Goal: Information Seeking & Learning: Check status

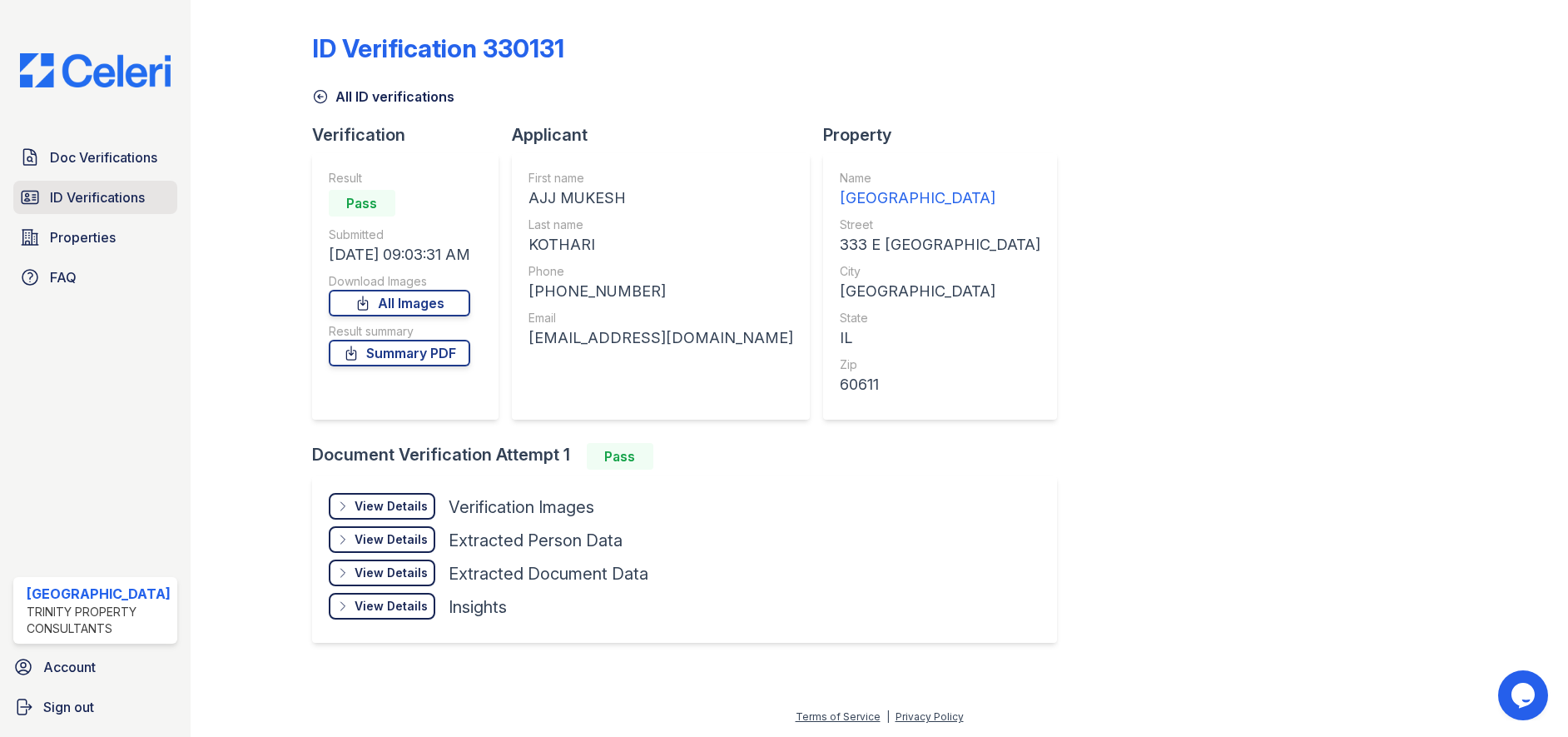
click at [75, 199] on span "ID Verifications" at bounding box center [98, 197] width 95 height 20
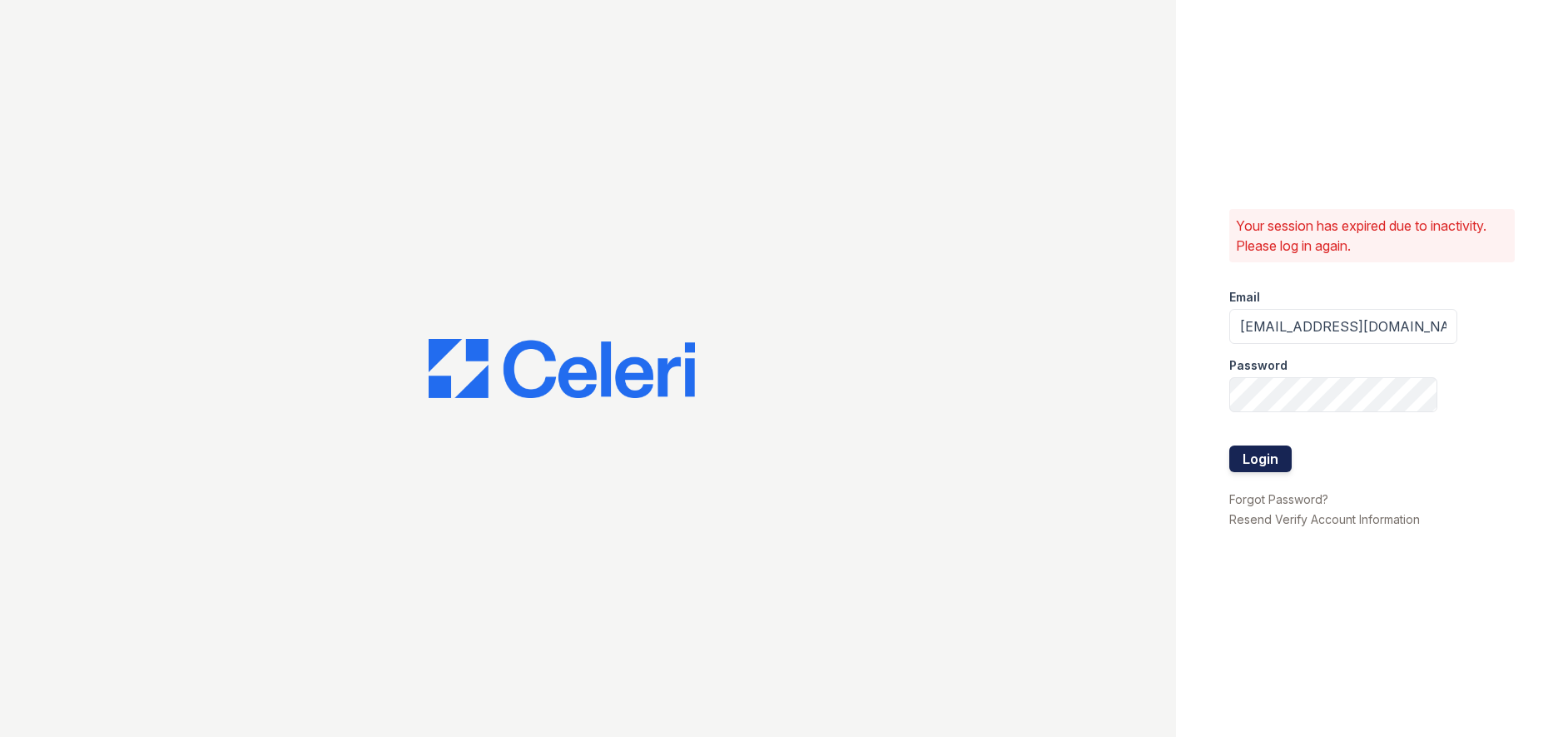
click at [1276, 452] on button "Login" at bounding box center [1260, 459] width 62 height 27
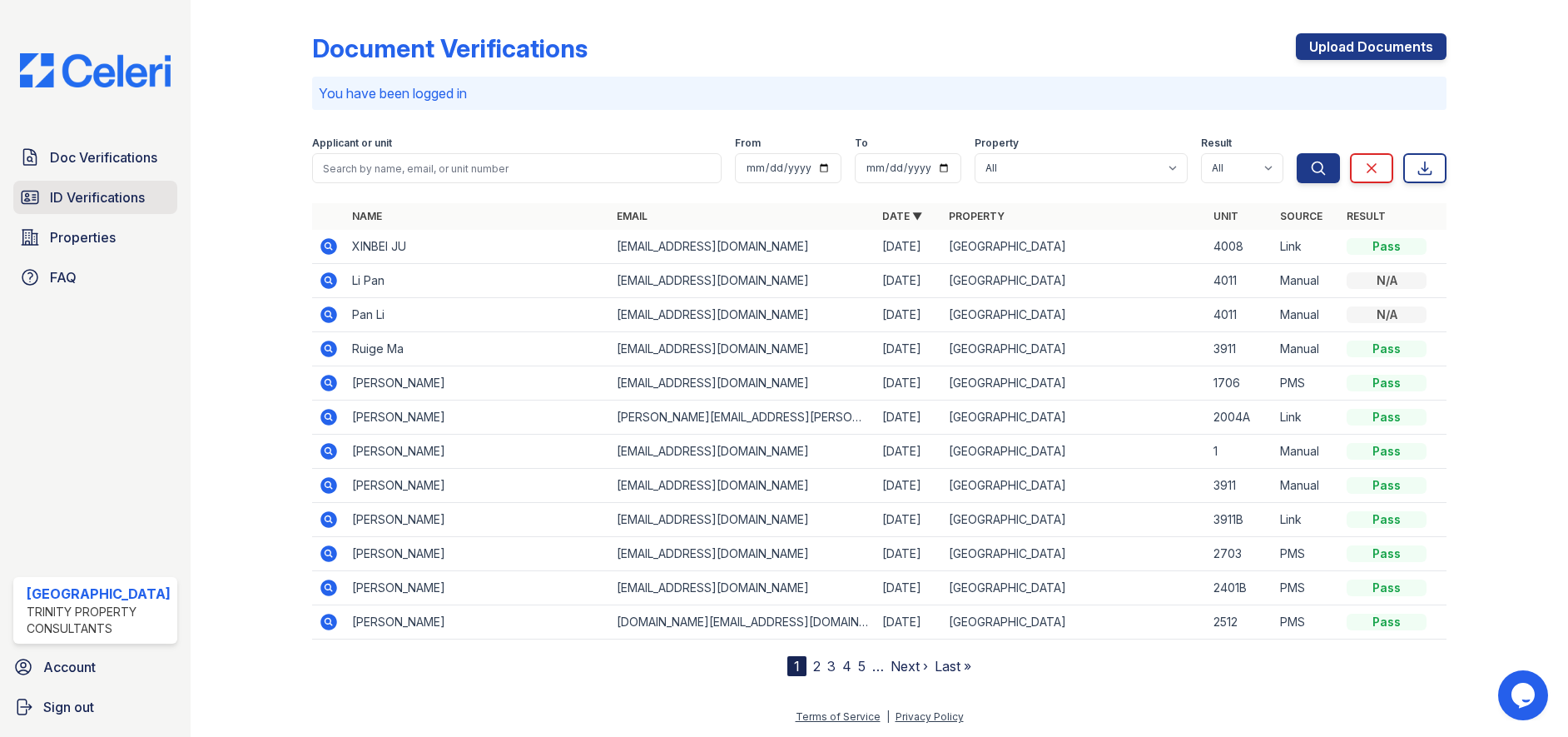
click at [98, 196] on span "ID Verifications" at bounding box center [98, 197] width 95 height 20
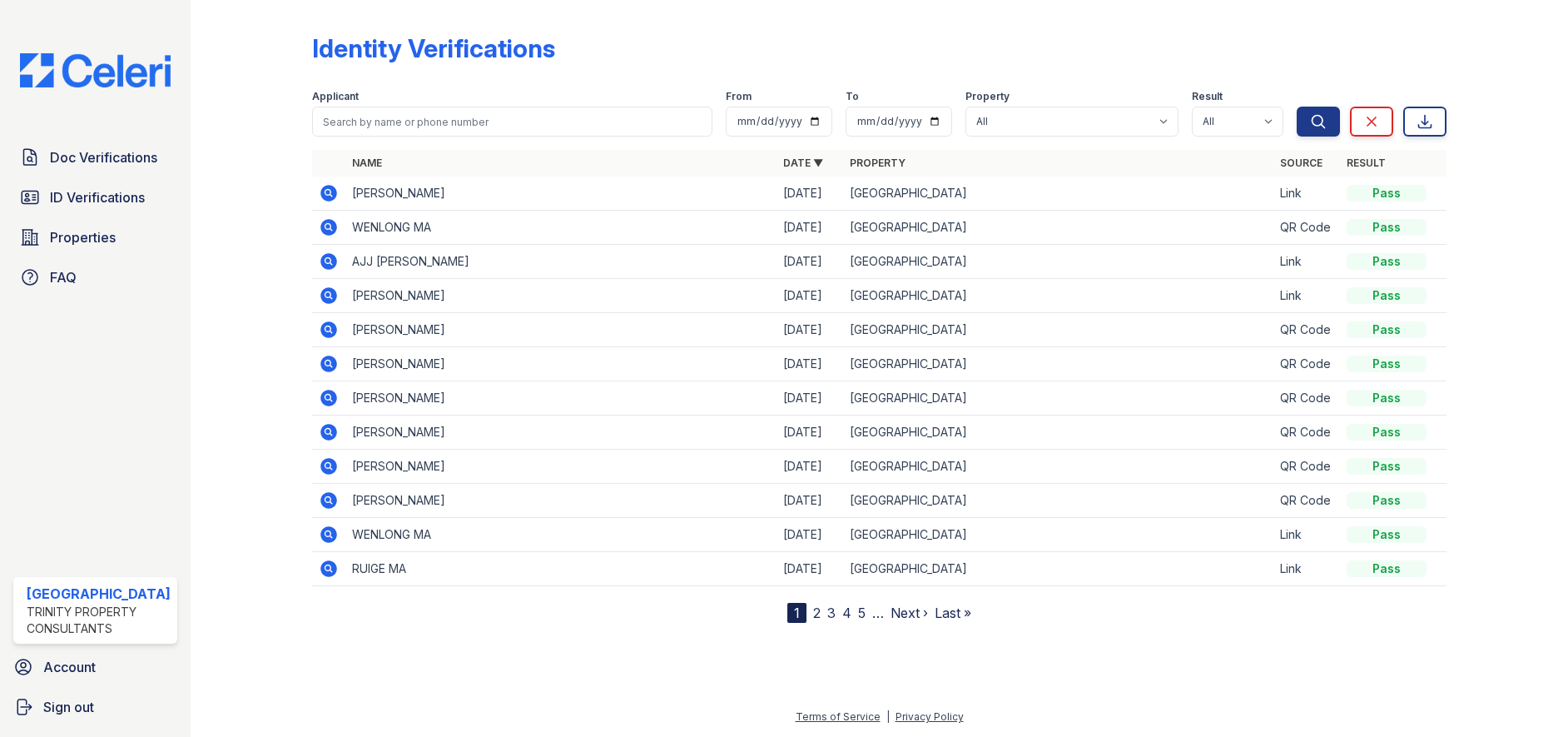
click at [322, 289] on icon at bounding box center [328, 295] width 20 height 20
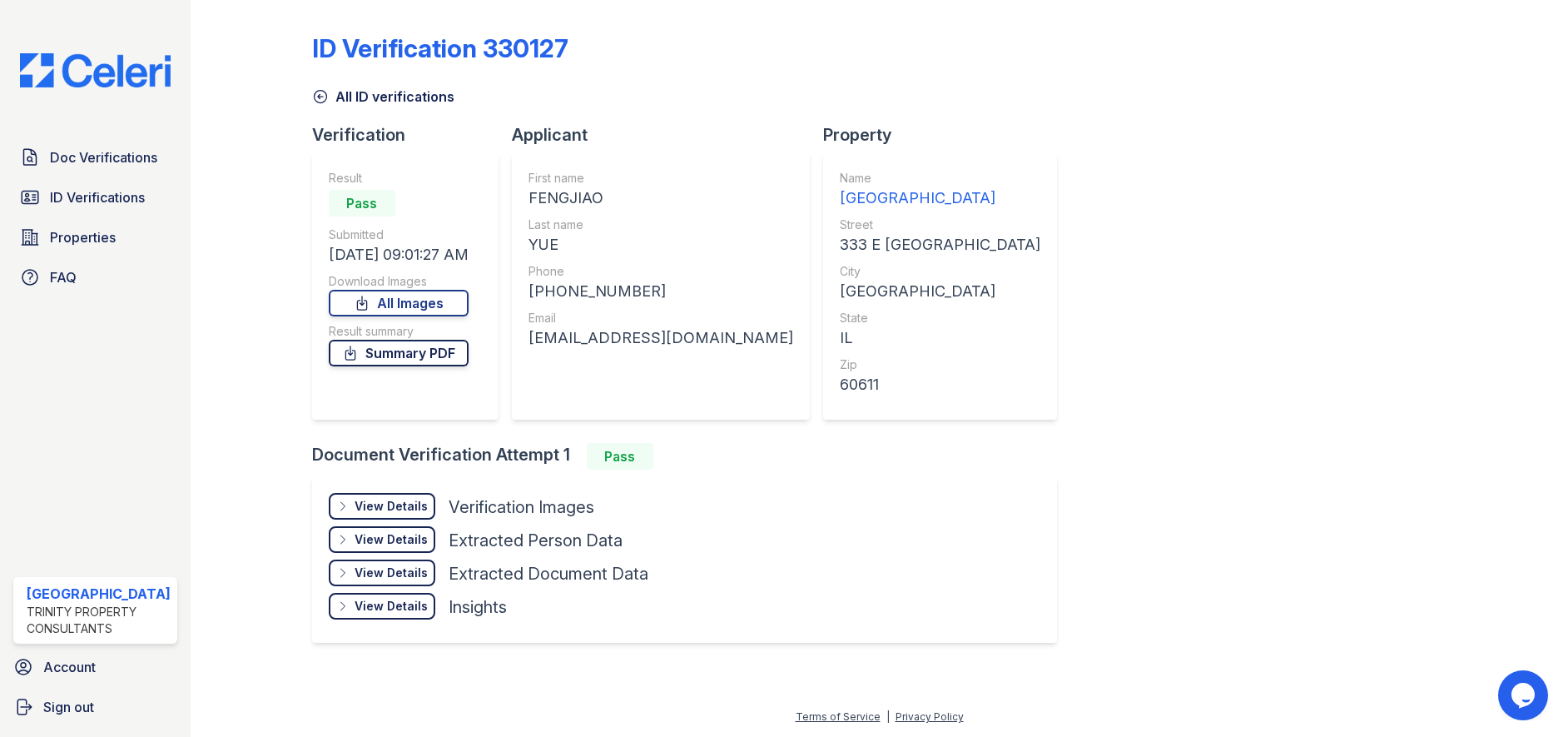
click at [388, 361] on link "Summary PDF" at bounding box center [398, 353] width 139 height 27
click at [92, 204] on span "ID Verifications" at bounding box center [98, 197] width 95 height 20
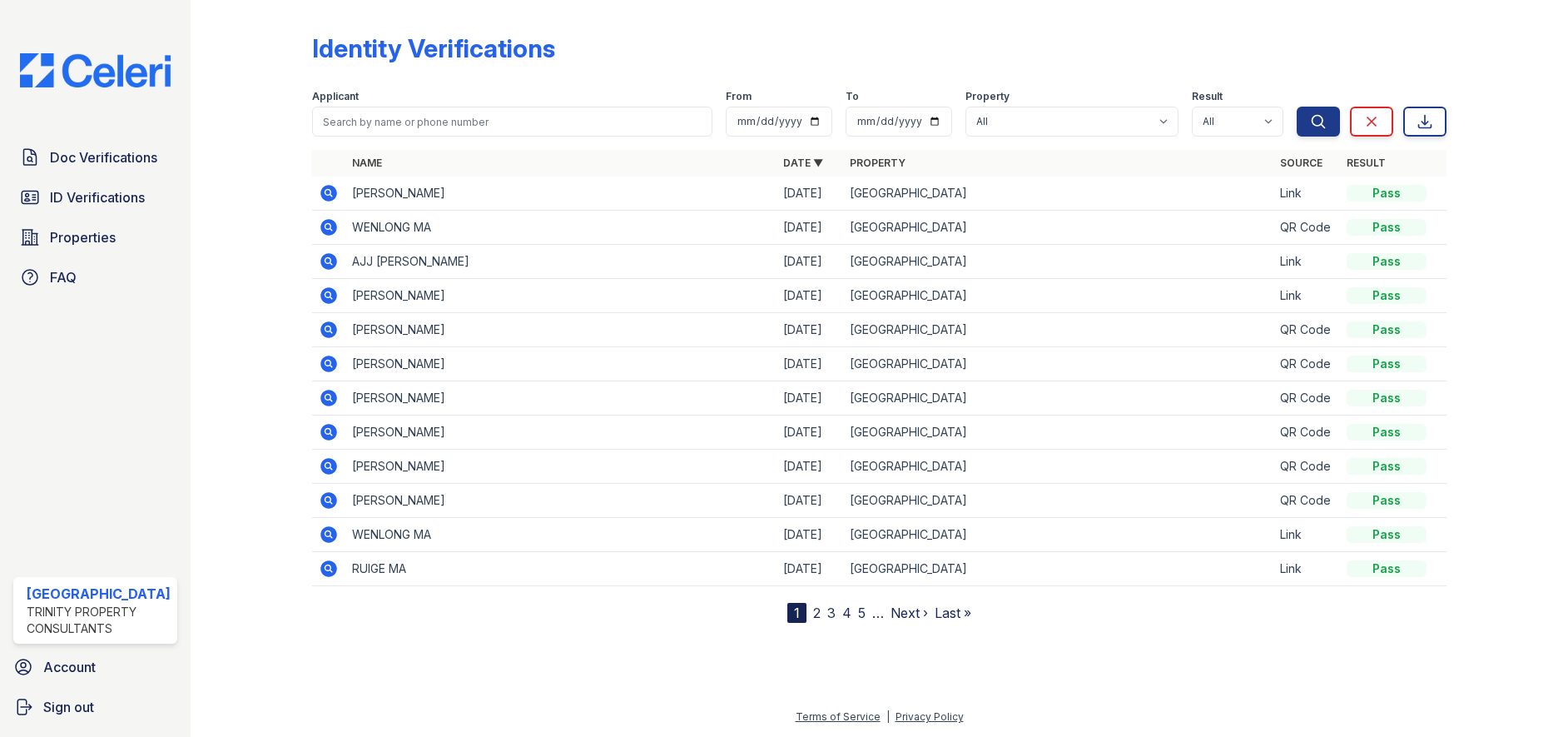
click at [333, 568] on icon at bounding box center [328, 568] width 16 height 16
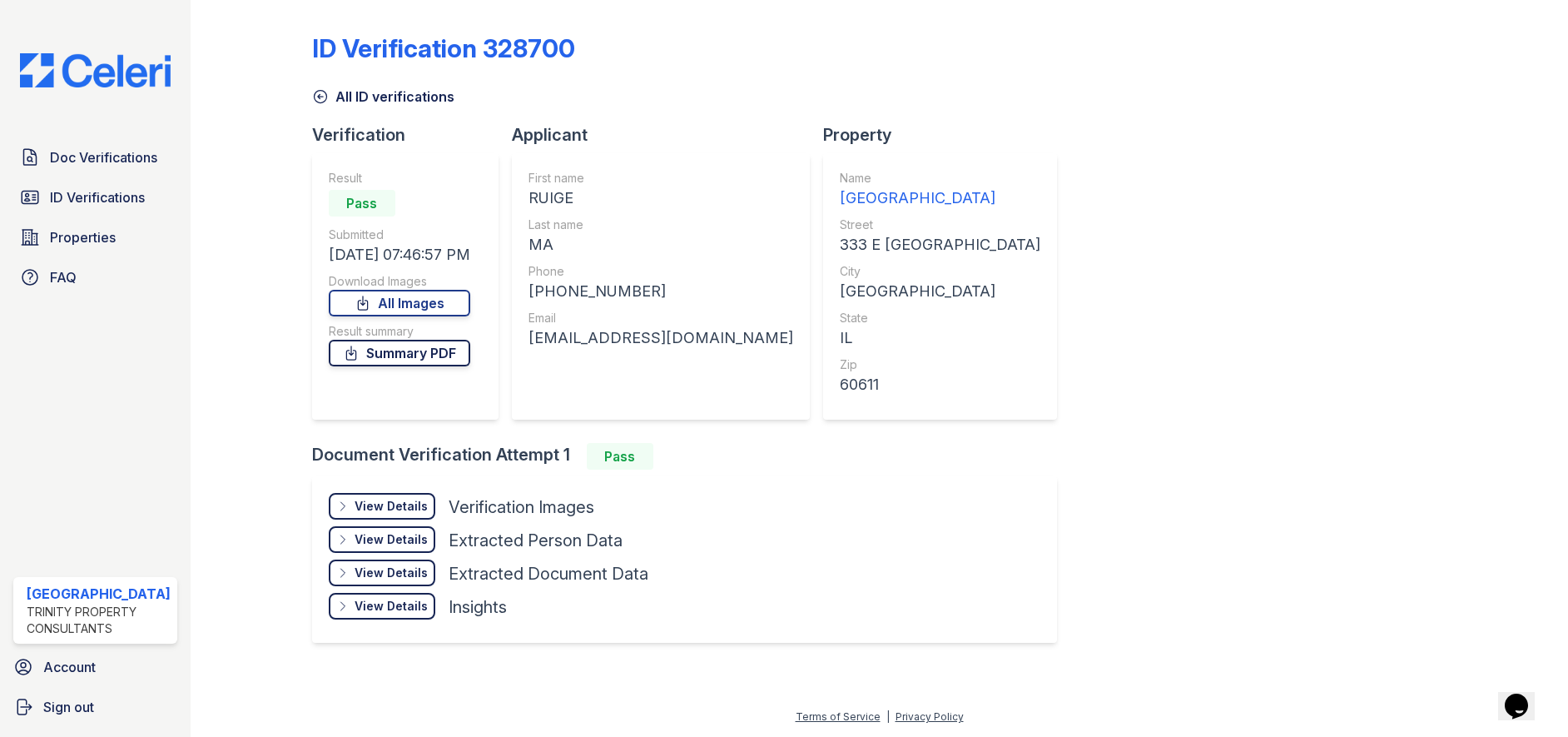
click at [371, 361] on link "Summary PDF" at bounding box center [399, 353] width 141 height 27
click at [71, 195] on span "ID Verifications" at bounding box center [98, 197] width 95 height 20
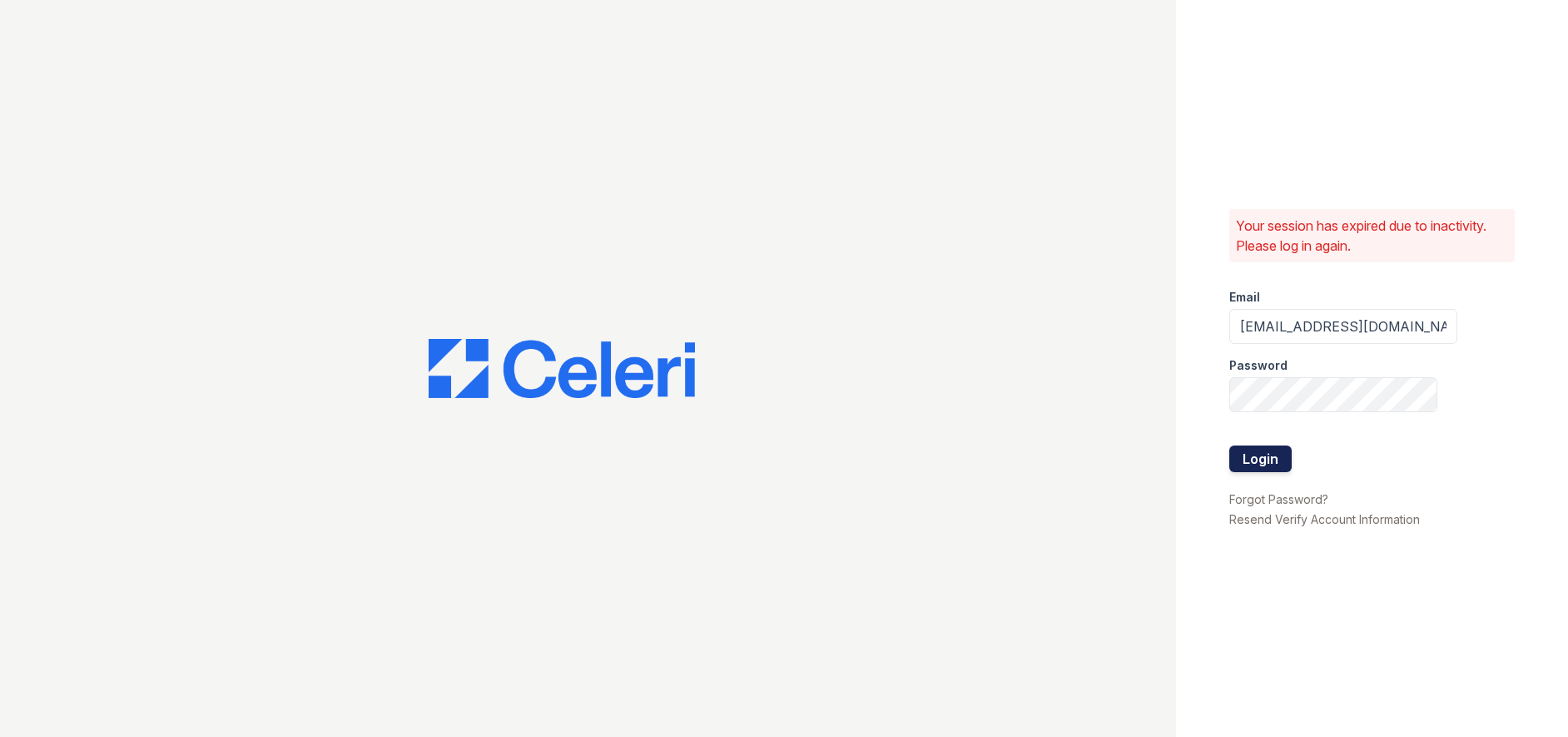
click at [1273, 453] on button "Login" at bounding box center [1260, 459] width 62 height 27
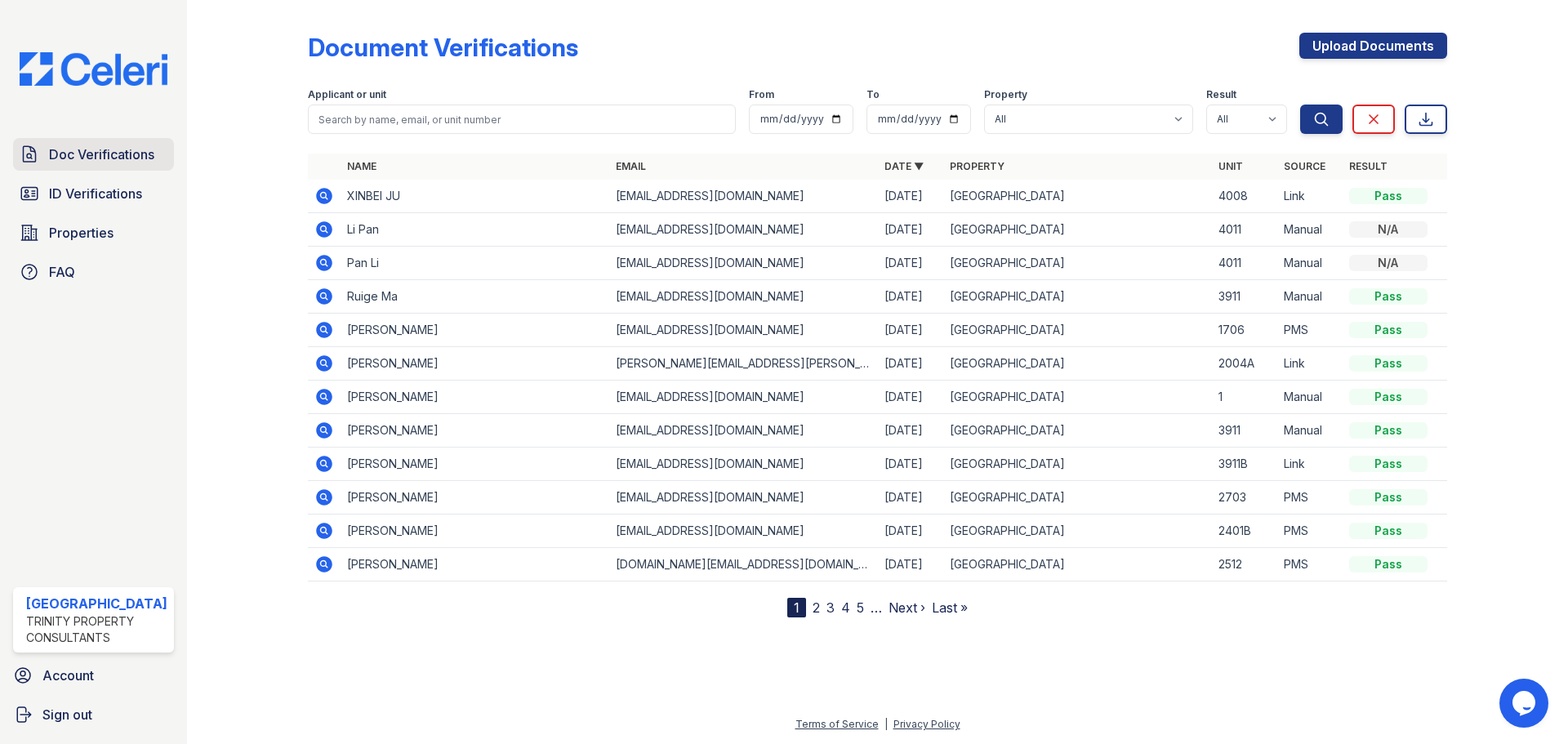
click at [56, 160] on span "Doc Verifications" at bounding box center [102, 154] width 105 height 20
click at [316, 297] on icon at bounding box center [324, 296] width 16 height 16
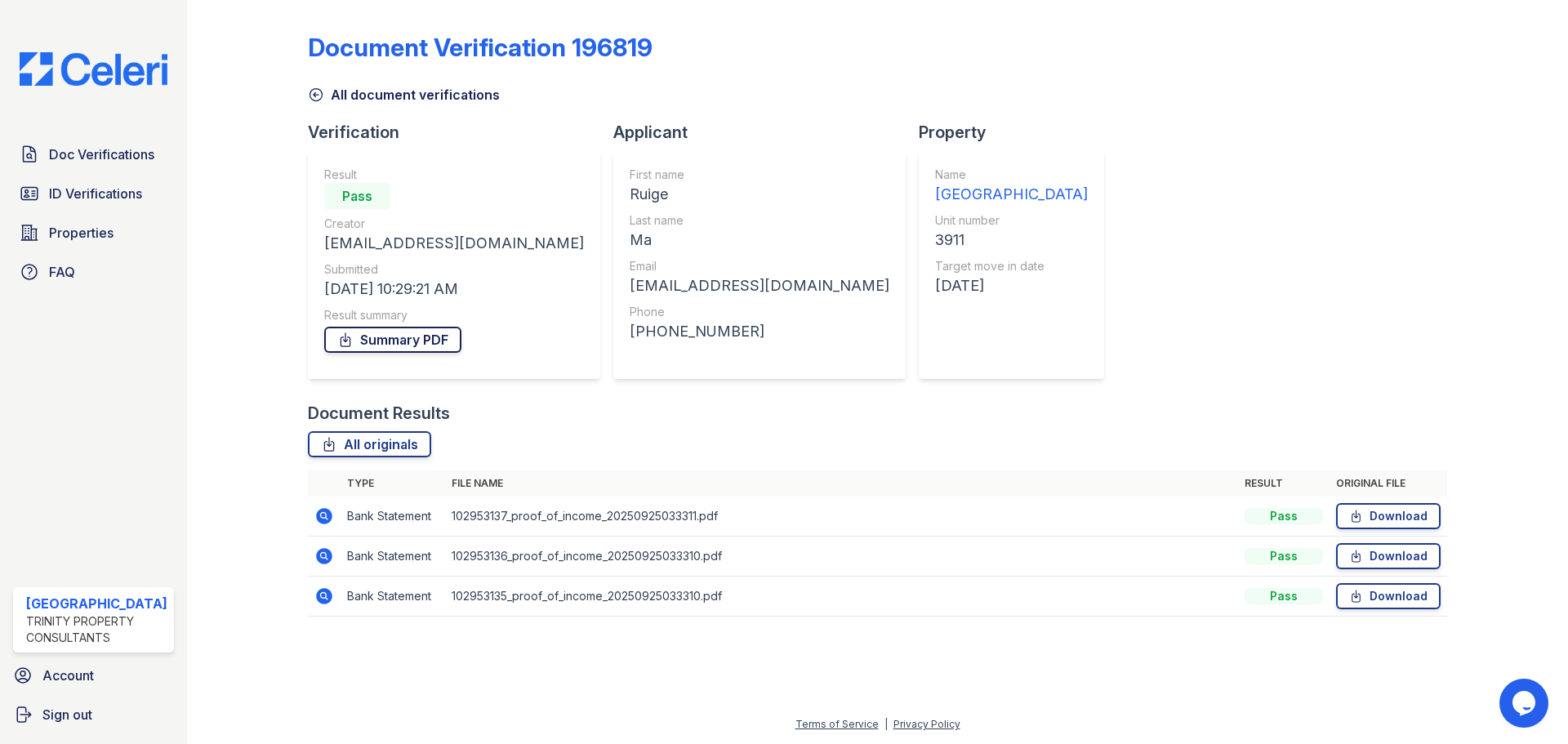
click at [374, 336] on link "Summary PDF" at bounding box center [392, 340] width 137 height 27
click at [95, 165] on link "Doc Verifications" at bounding box center [93, 154] width 161 height 32
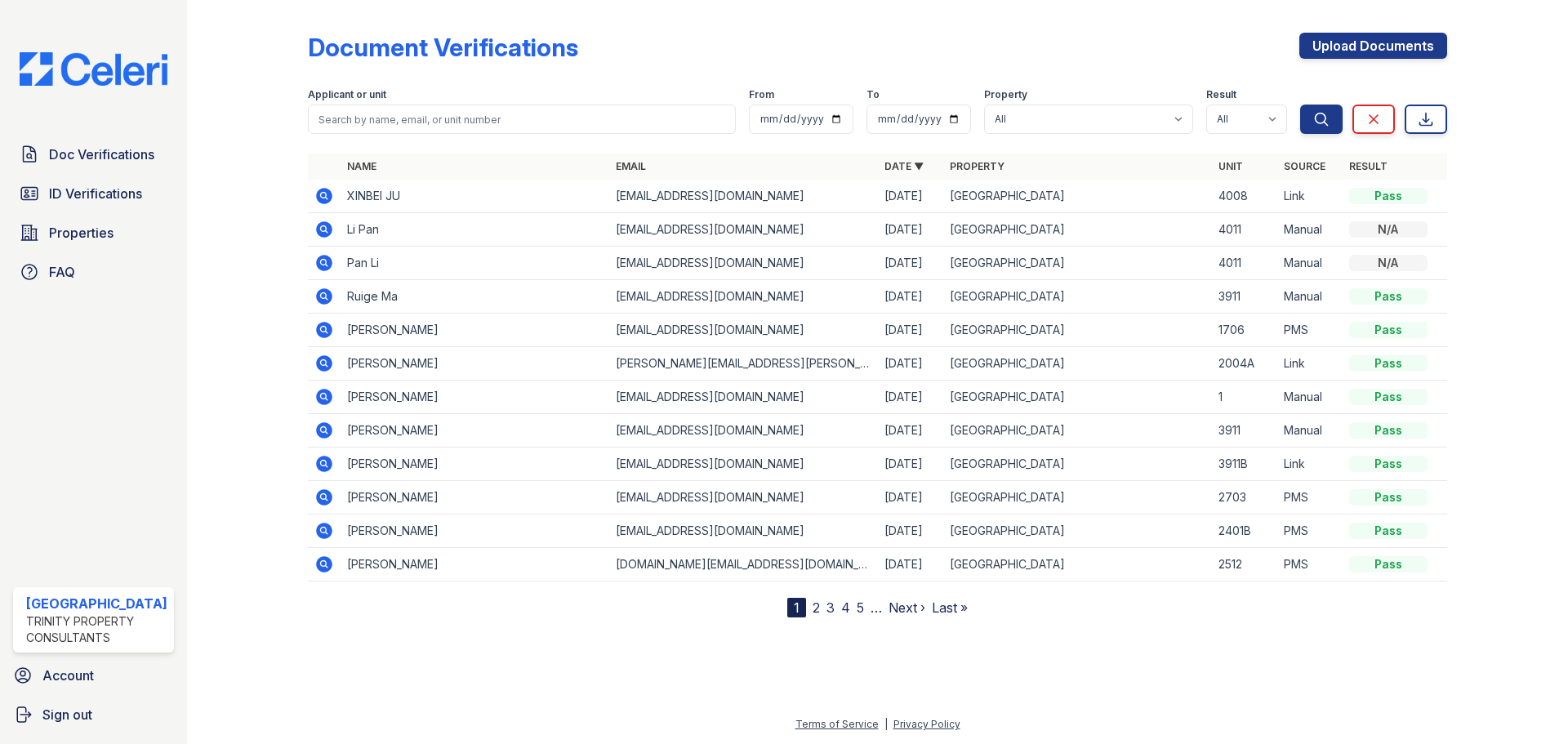
click at [319, 195] on icon at bounding box center [324, 196] width 20 height 20
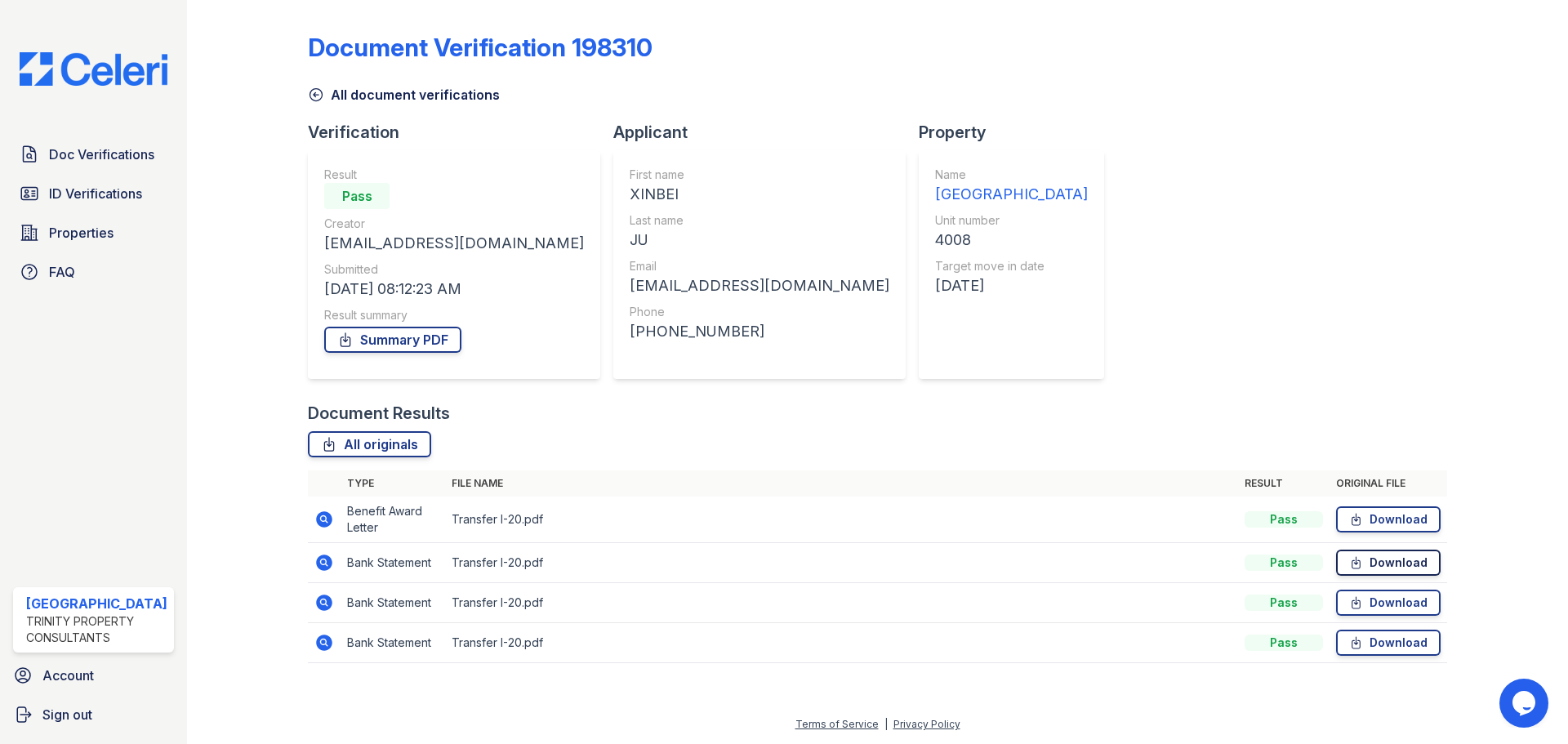
click at [1363, 565] on icon at bounding box center [1356, 563] width 14 height 16
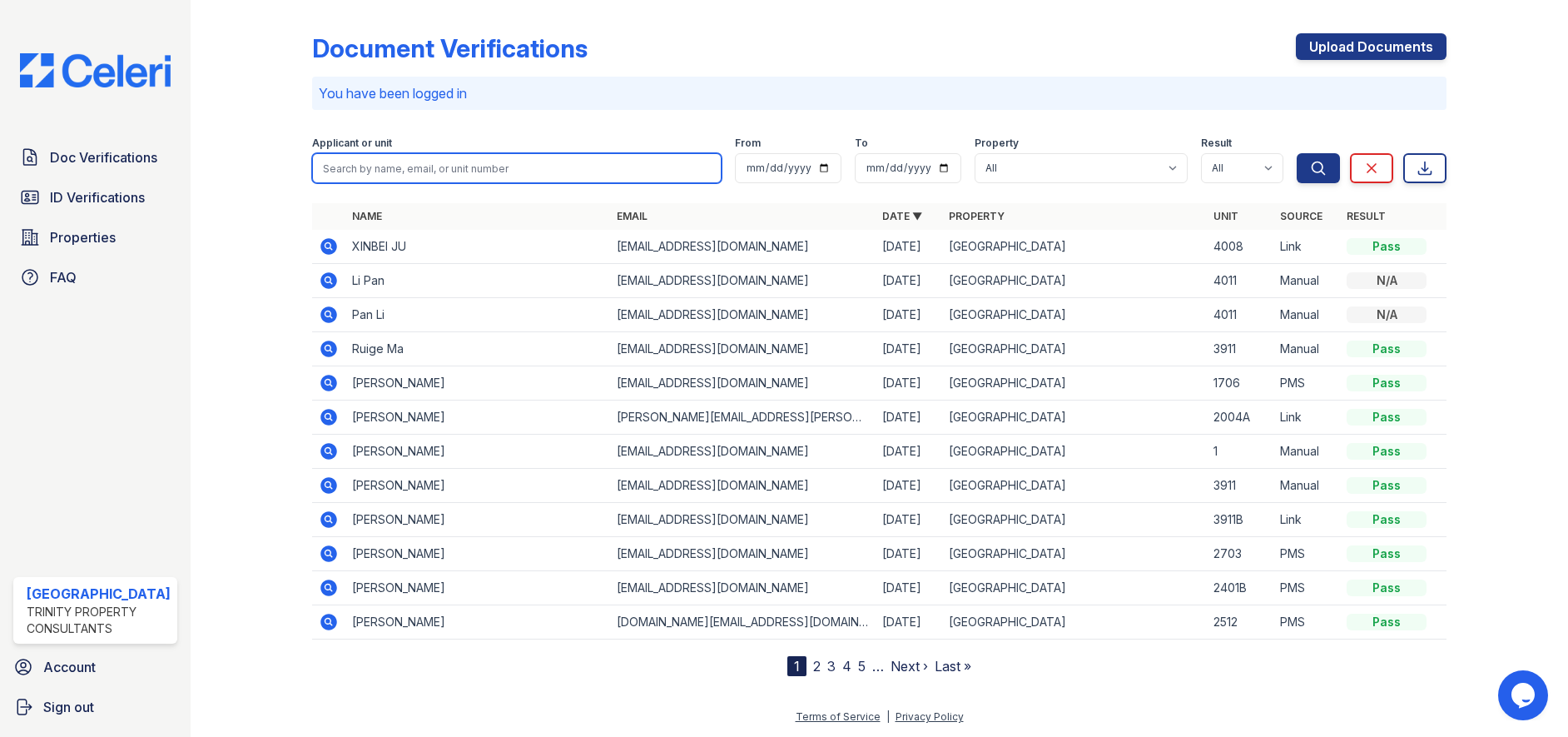
click at [407, 163] on input "search" at bounding box center [517, 168] width 411 height 30
type input "[PERSON_NAME]"
click at [1297, 153] on button "Search" at bounding box center [1318, 168] width 44 height 30
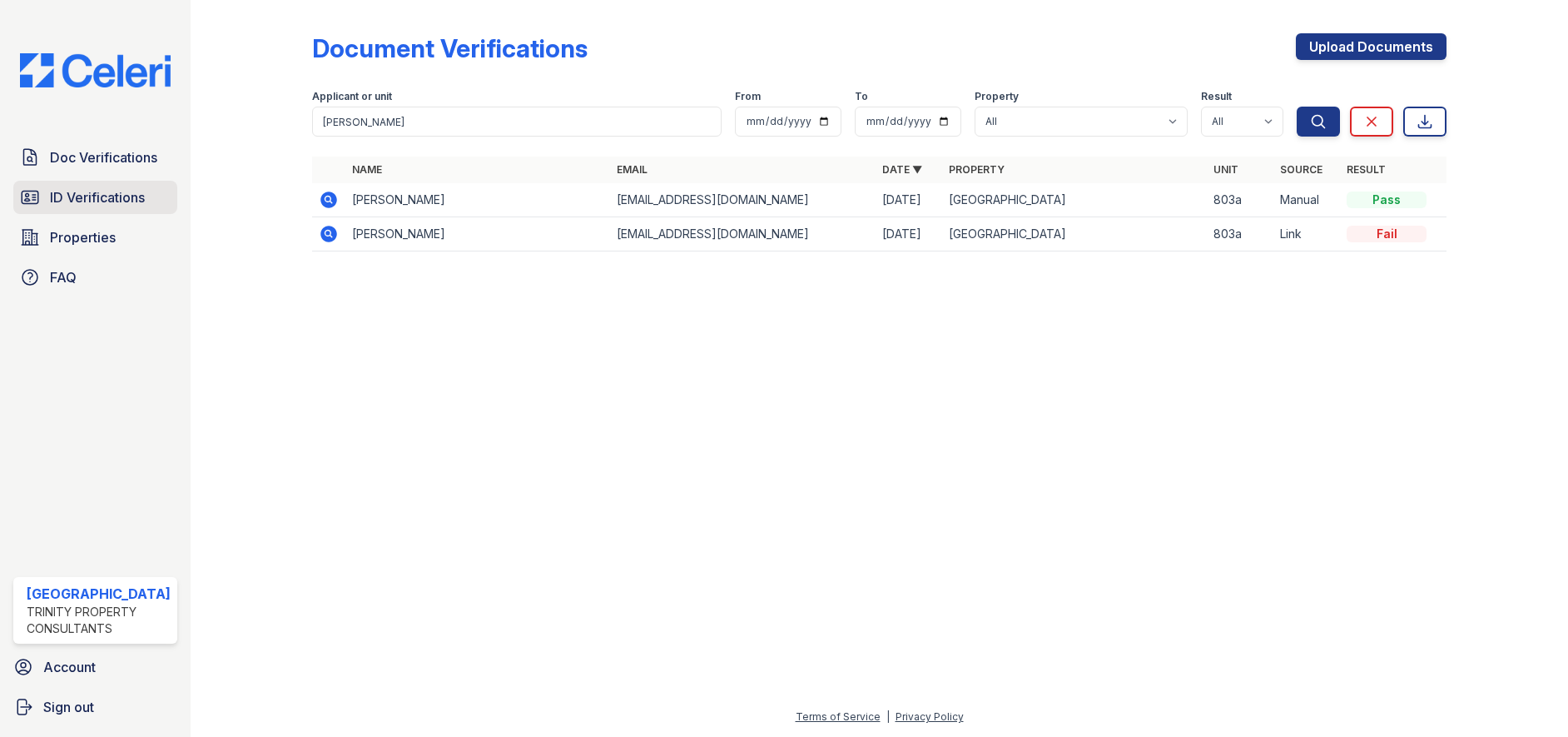
click at [94, 187] on span "ID Verifications" at bounding box center [98, 197] width 95 height 20
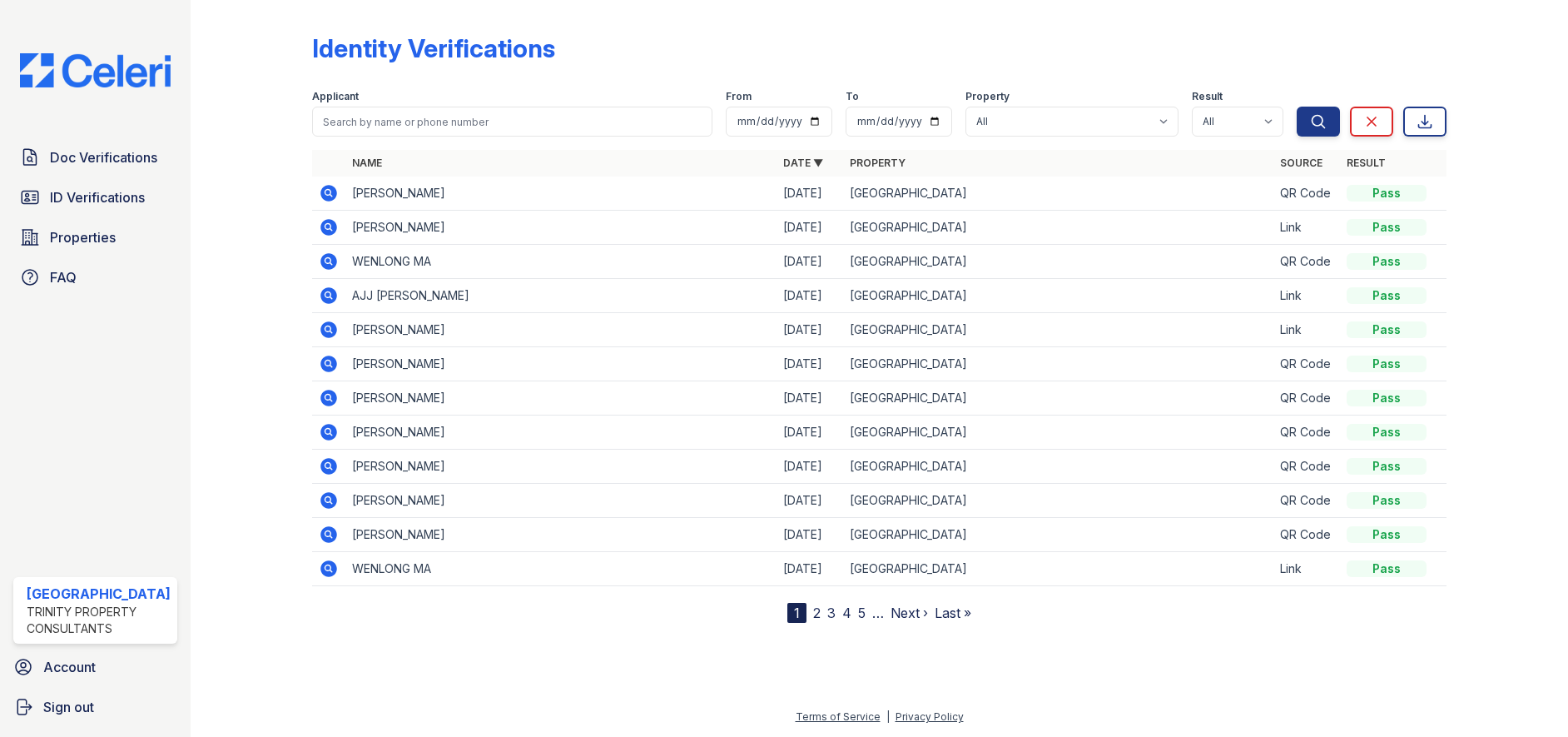
click at [357, 106] on div "Applicant" at bounding box center [512, 98] width 401 height 16
click at [354, 113] on input "search" at bounding box center [512, 121] width 401 height 30
type input "[PERSON_NAME]"
click at [1297, 107] on button "Search" at bounding box center [1318, 121] width 44 height 30
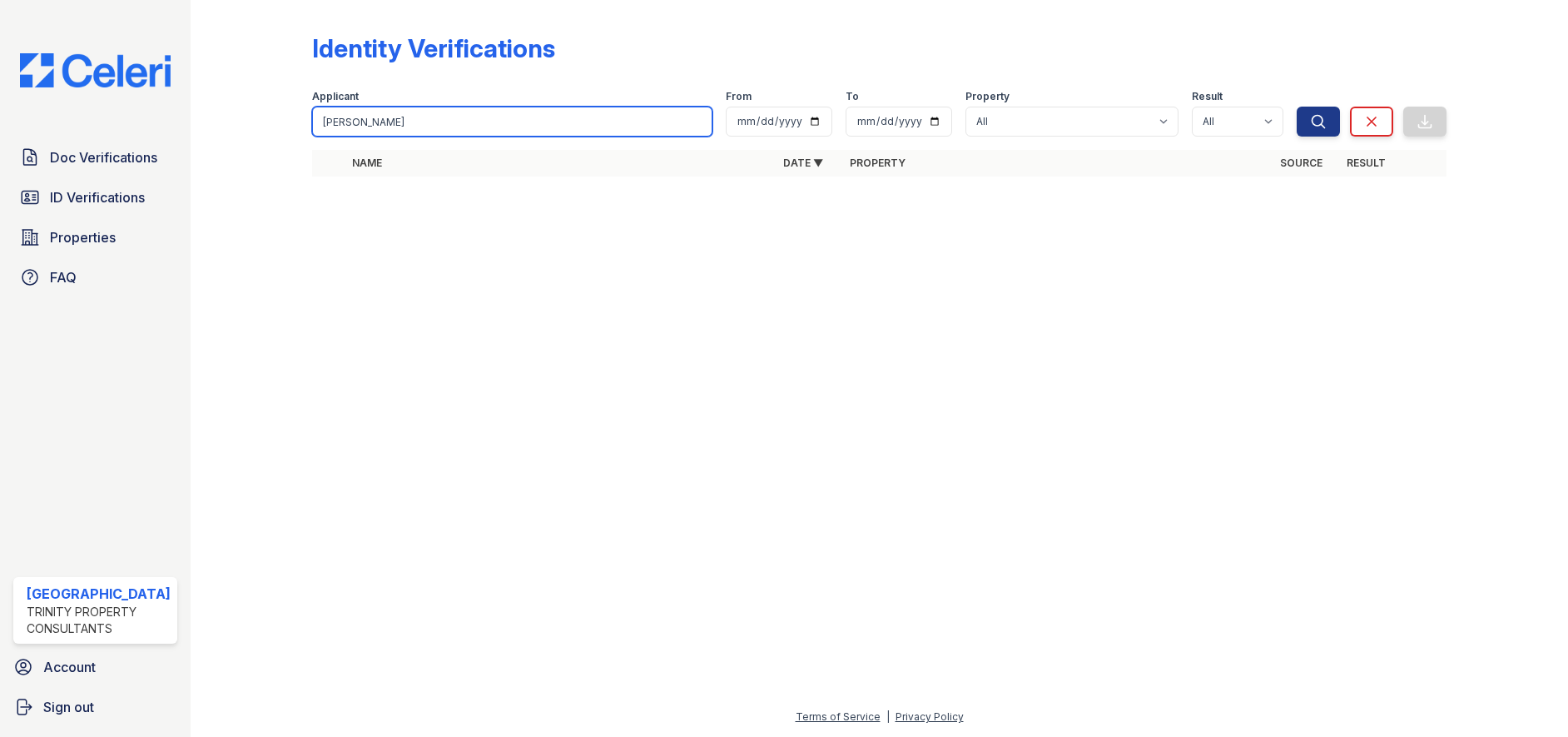
drag, startPoint x: 394, startPoint y: 126, endPoint x: 283, endPoint y: 118, distance: 111.3
click at [196, 137] on div "Identity Verifications Filter Applicant [PERSON_NAME] From To Property All [GEO…" at bounding box center [879, 368] width 1377 height 737
type input "[PERSON_NAME]"
click at [1297, 107] on button "Search" at bounding box center [1318, 121] width 44 height 30
drag, startPoint x: 398, startPoint y: 124, endPoint x: 185, endPoint y: 121, distance: 213.0
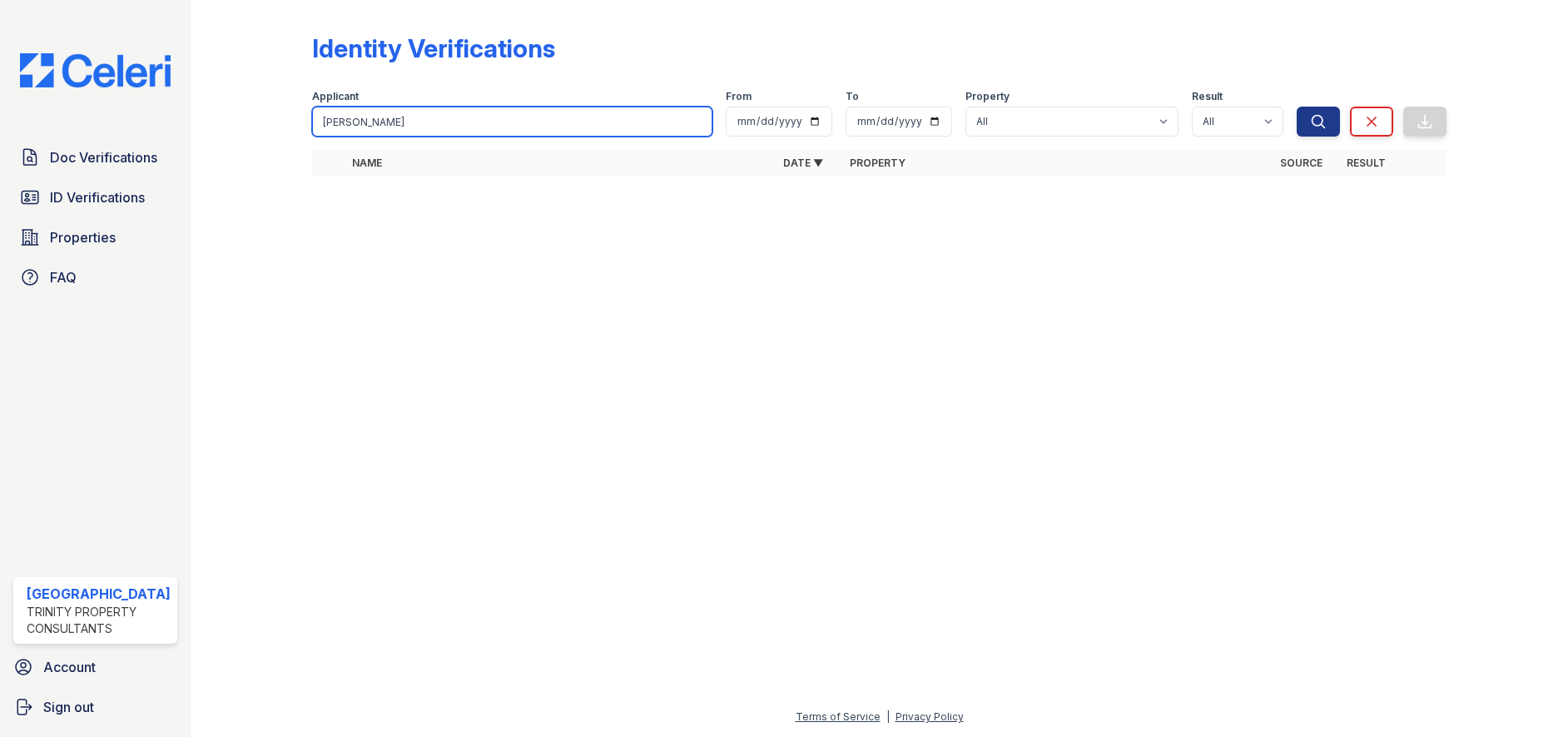
click at [185, 121] on div "Doc Verifications ID Verifications Properties FAQ [GEOGRAPHIC_DATA] Trinity Pro…" at bounding box center [784, 368] width 1568 height 737
click at [335, 116] on input "search" at bounding box center [512, 121] width 401 height 30
